Goal: Book appointment/travel/reservation

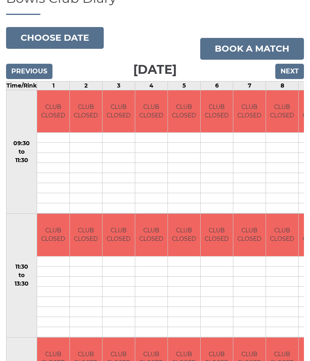
scroll to position [84, 0]
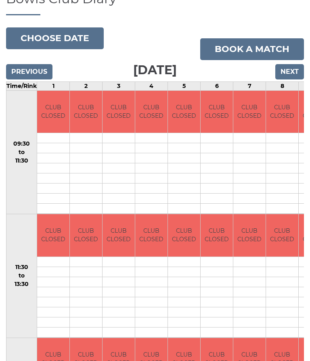
click at [292, 67] on input "Next" at bounding box center [289, 71] width 29 height 15
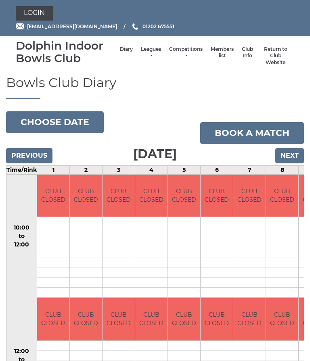
click at [290, 152] on input "Next" at bounding box center [289, 155] width 29 height 15
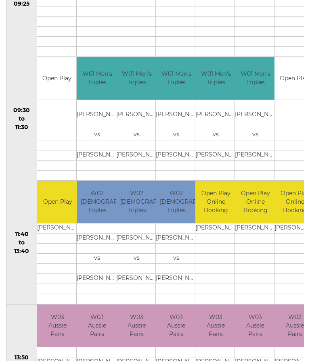
scroll to position [241, 0]
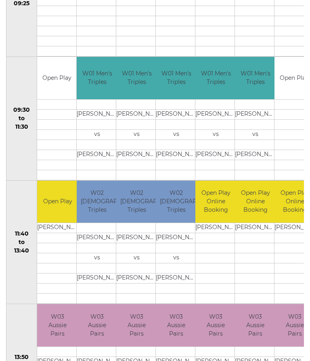
click at [261, 277] on td at bounding box center [255, 279] width 41 height 10
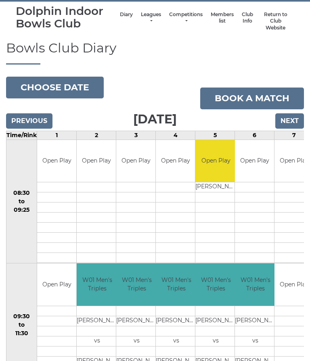
scroll to position [0, 0]
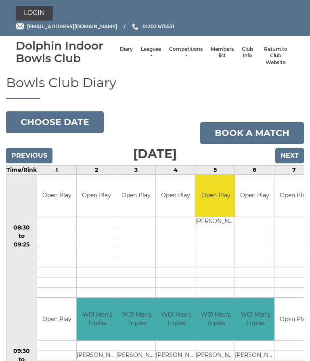
click at [291, 154] on input "Next" at bounding box center [289, 155] width 29 height 15
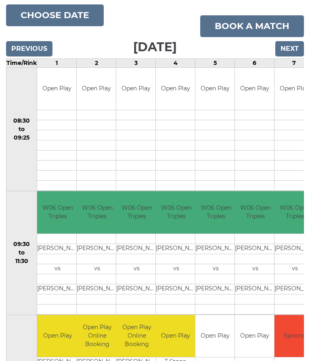
scroll to position [108, 0]
